Goal: Find specific page/section: Find specific page/section

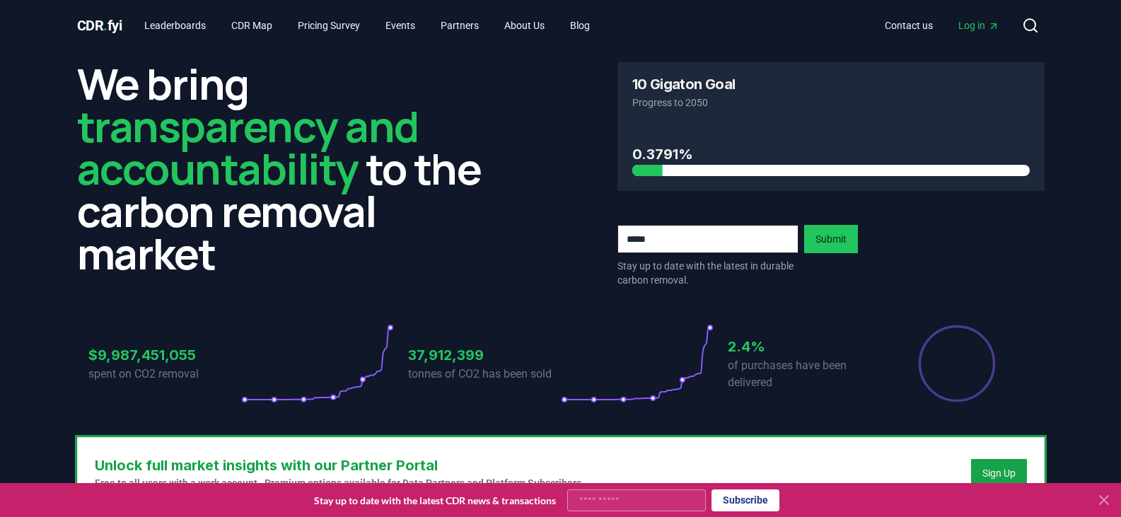
click at [651, 172] on div at bounding box center [464, 170] width 398 height 11
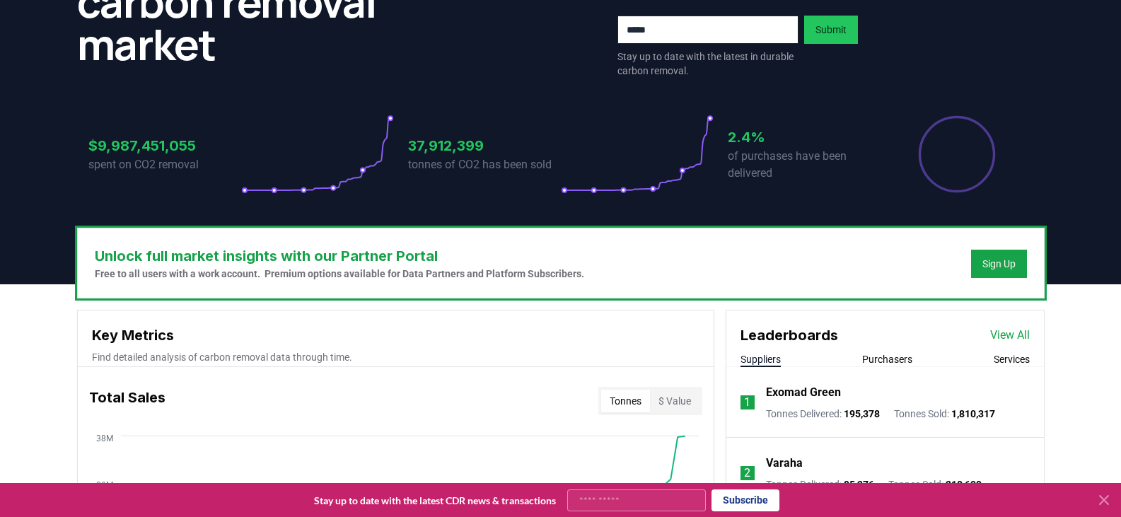
scroll to position [495, 0]
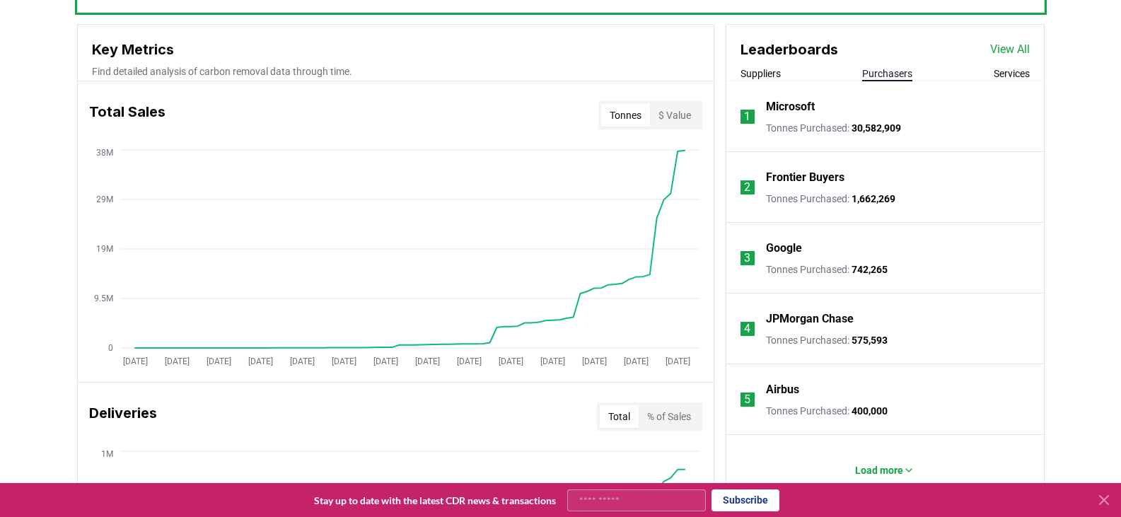
click at [884, 74] on button "Purchasers" at bounding box center [887, 73] width 50 height 14
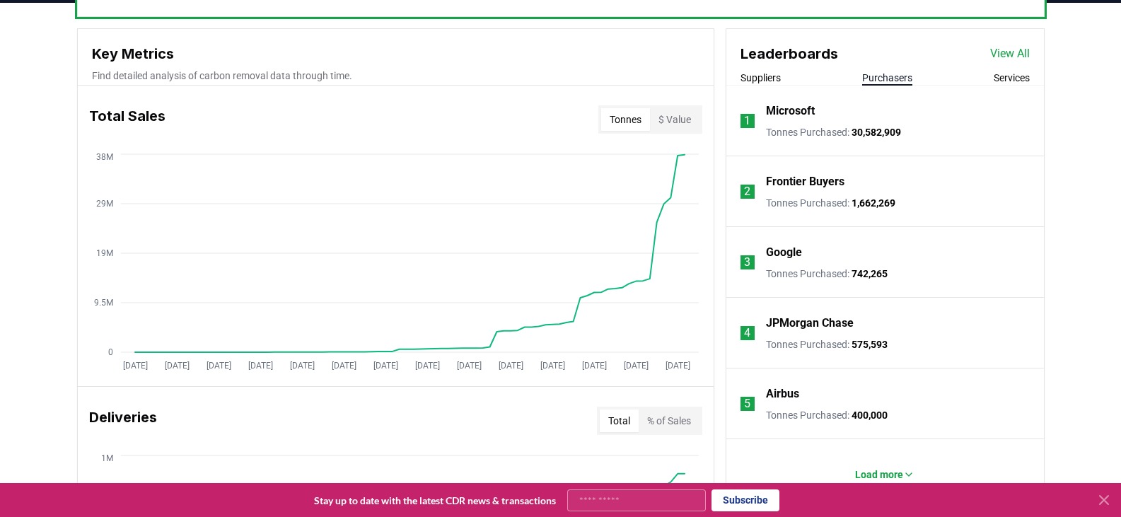
scroll to position [453, 0]
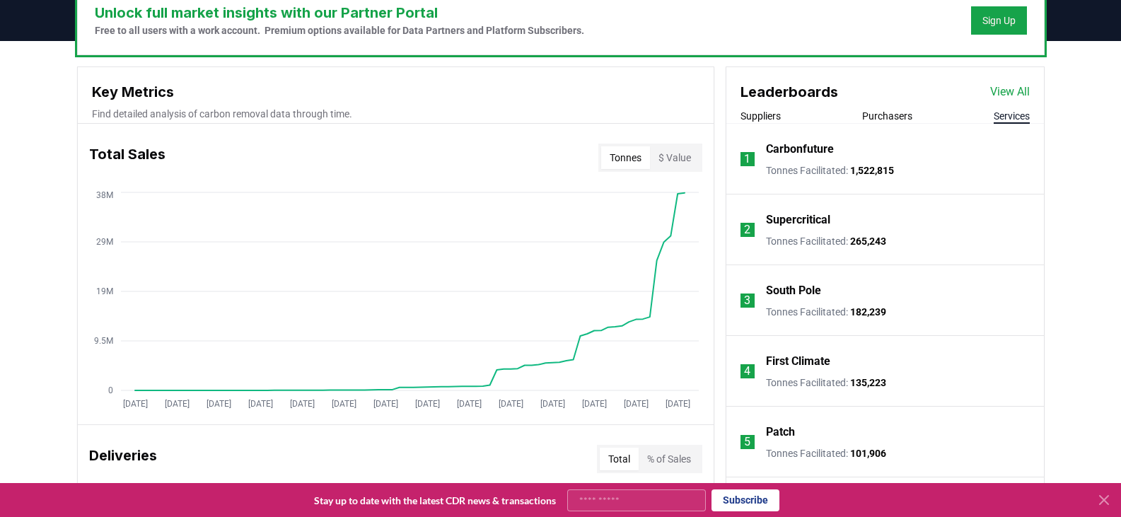
click at [1011, 115] on button "Services" at bounding box center [1012, 116] width 36 height 14
click at [888, 120] on button "Purchasers" at bounding box center [887, 116] width 50 height 14
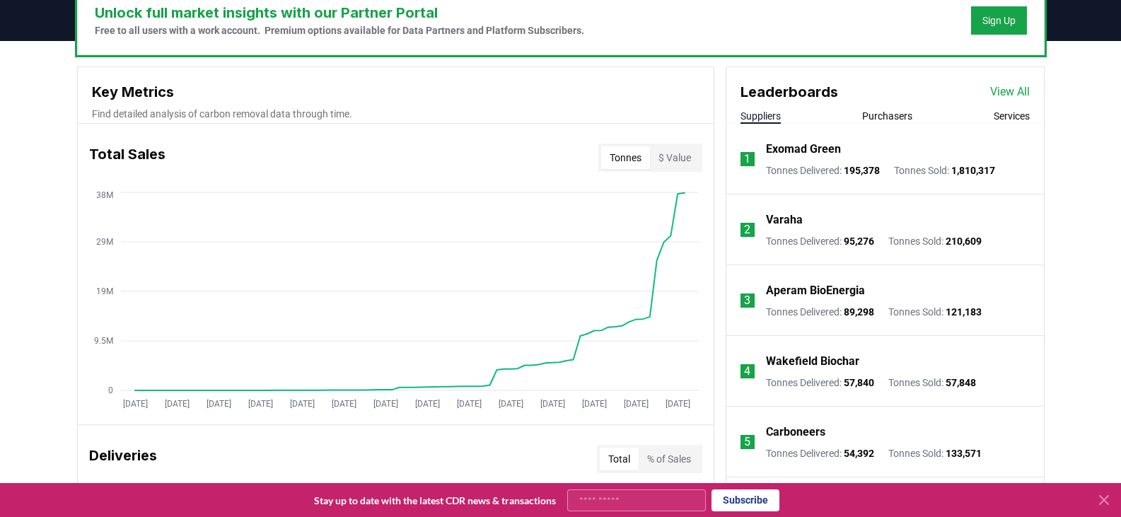
click at [762, 115] on button "Suppliers" at bounding box center [761, 116] width 40 height 14
click at [1103, 503] on icon at bounding box center [1104, 500] width 17 height 17
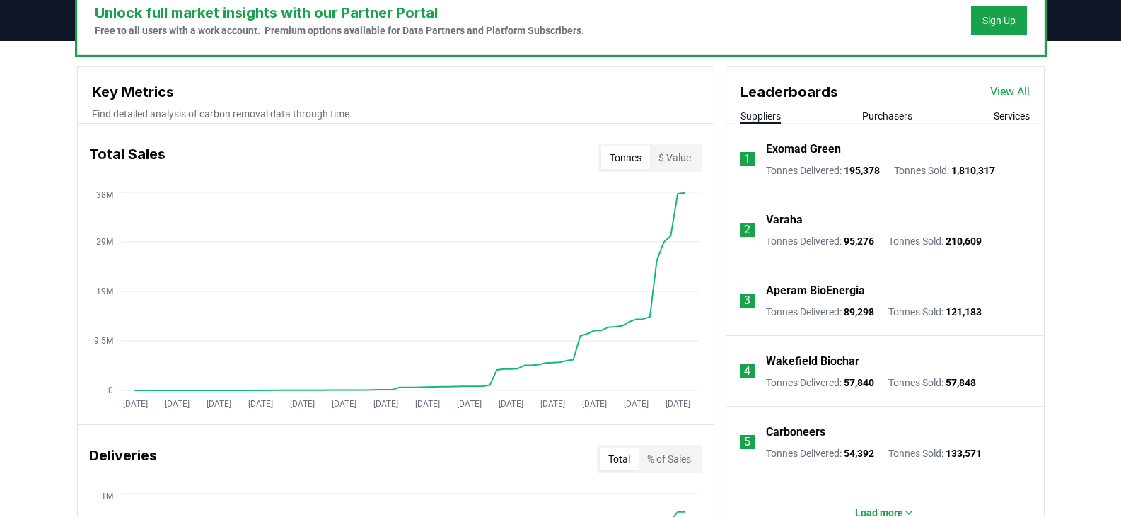
click at [796, 149] on p "Exomad Green" at bounding box center [803, 149] width 75 height 17
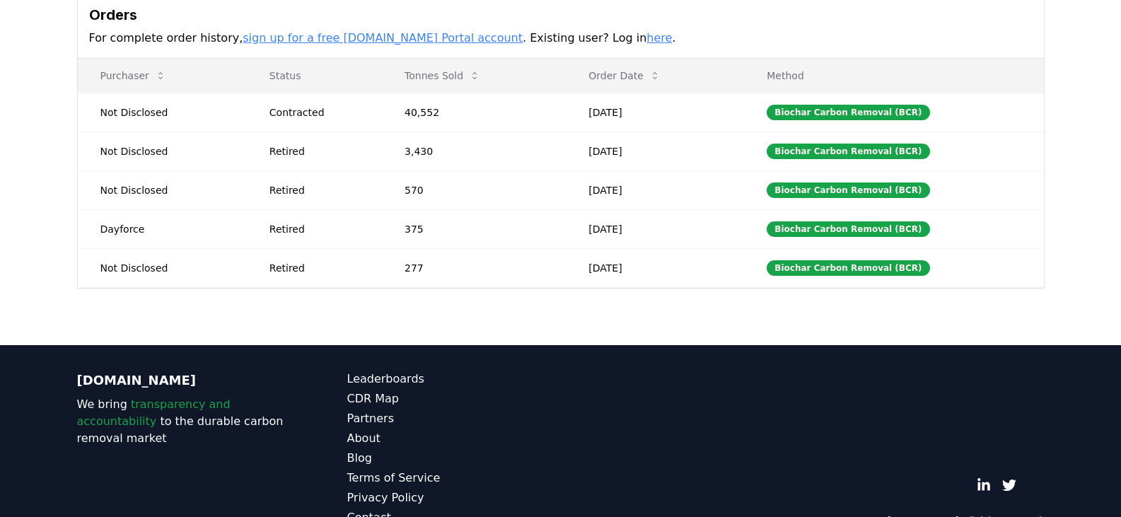
scroll to position [485, 0]
